Goal: Transaction & Acquisition: Purchase product/service

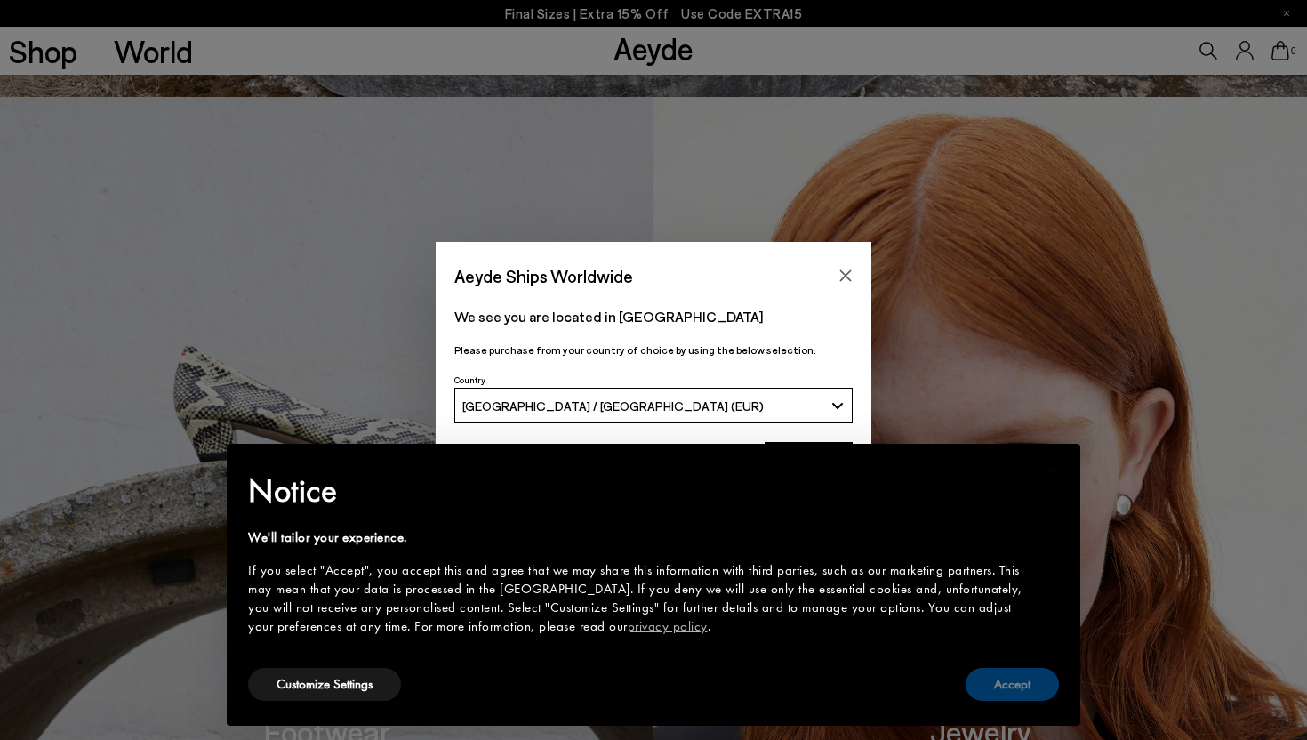
click at [1023, 684] on button "Accept" at bounding box center [1012, 684] width 93 height 33
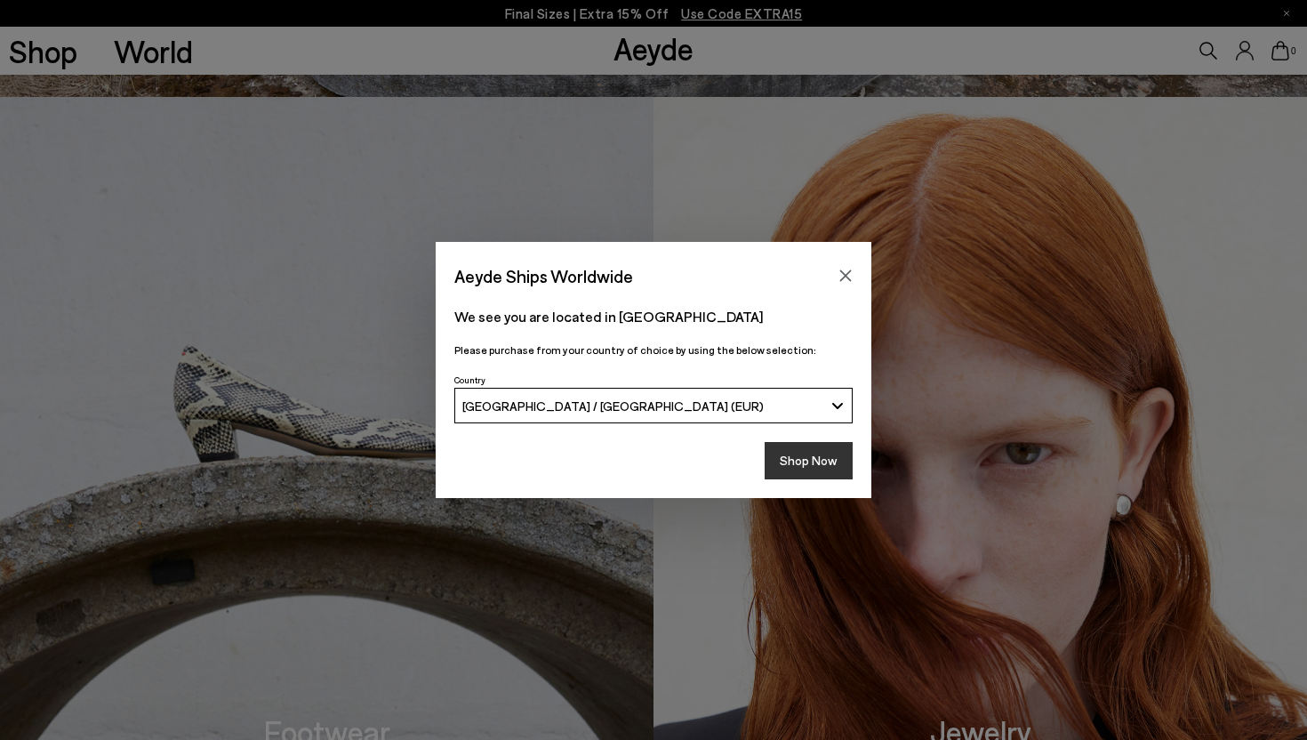
click at [815, 466] on button "Shop Now" at bounding box center [809, 460] width 88 height 37
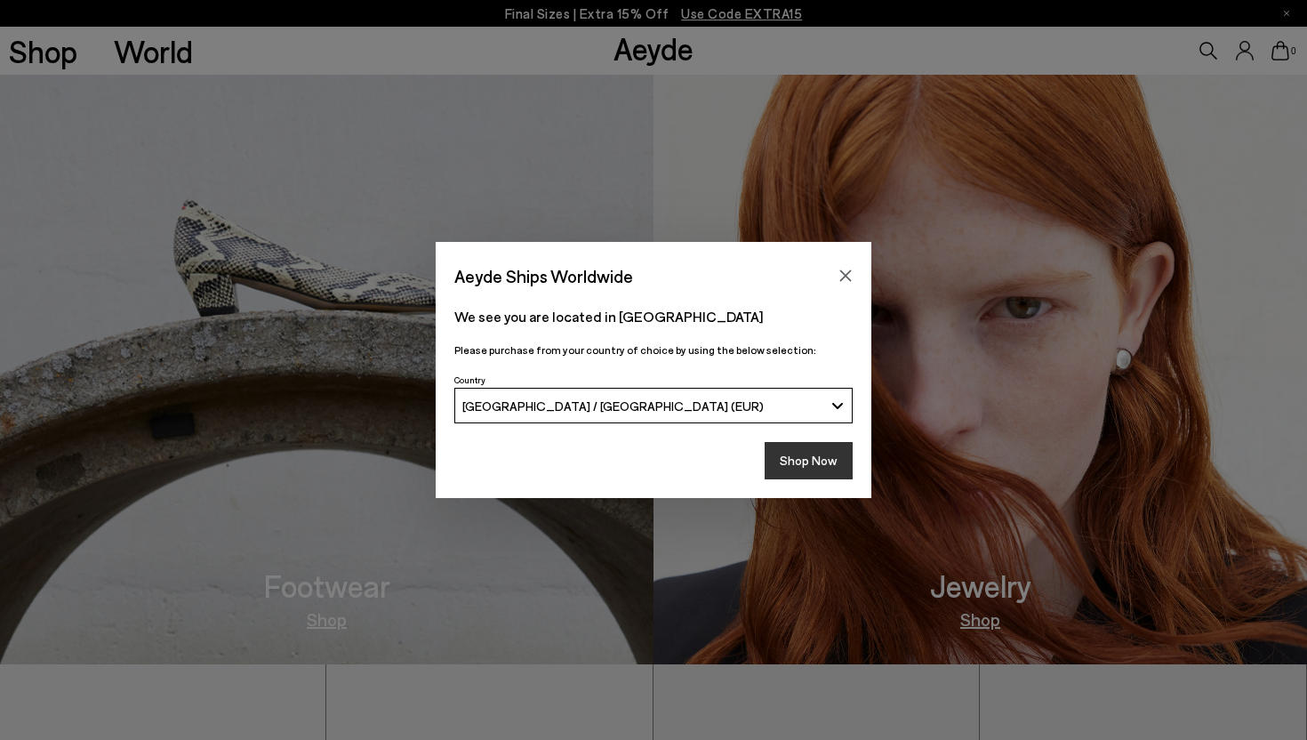
scroll to position [830, 0]
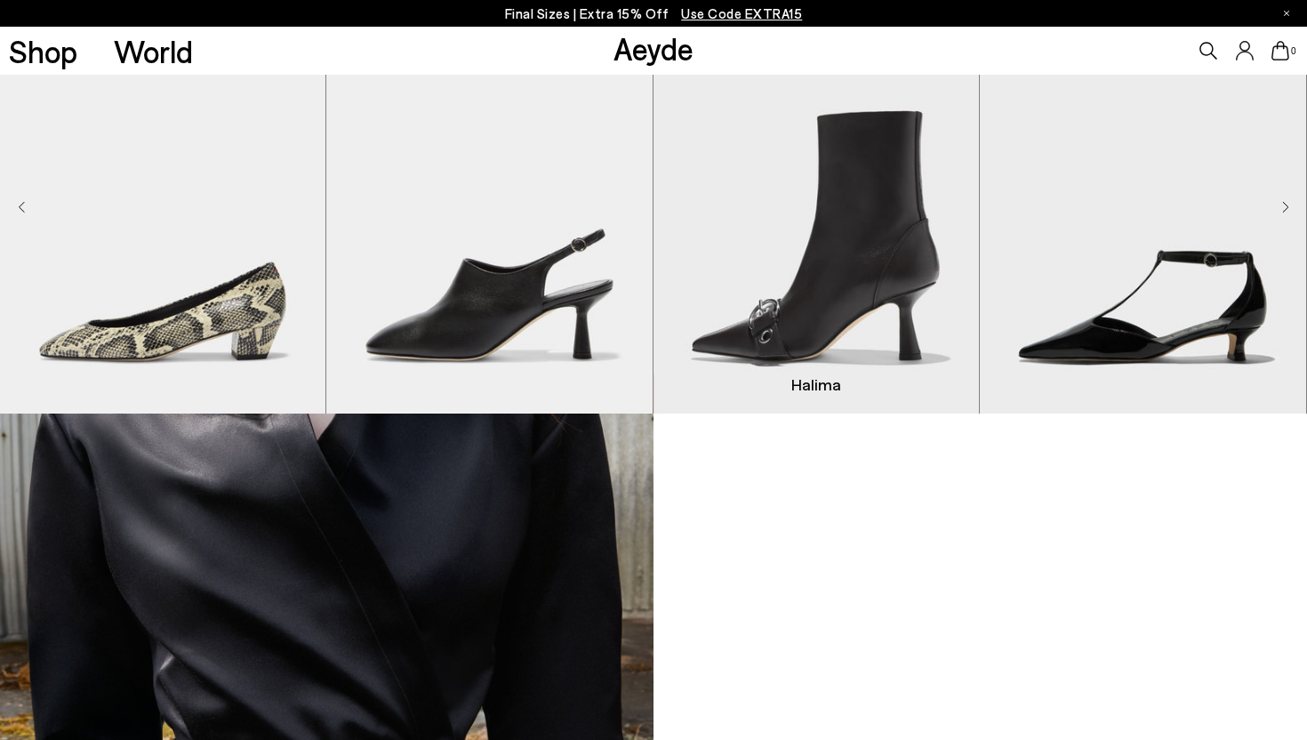
click at [808, 265] on img "3 / 9" at bounding box center [816, 209] width 325 height 410
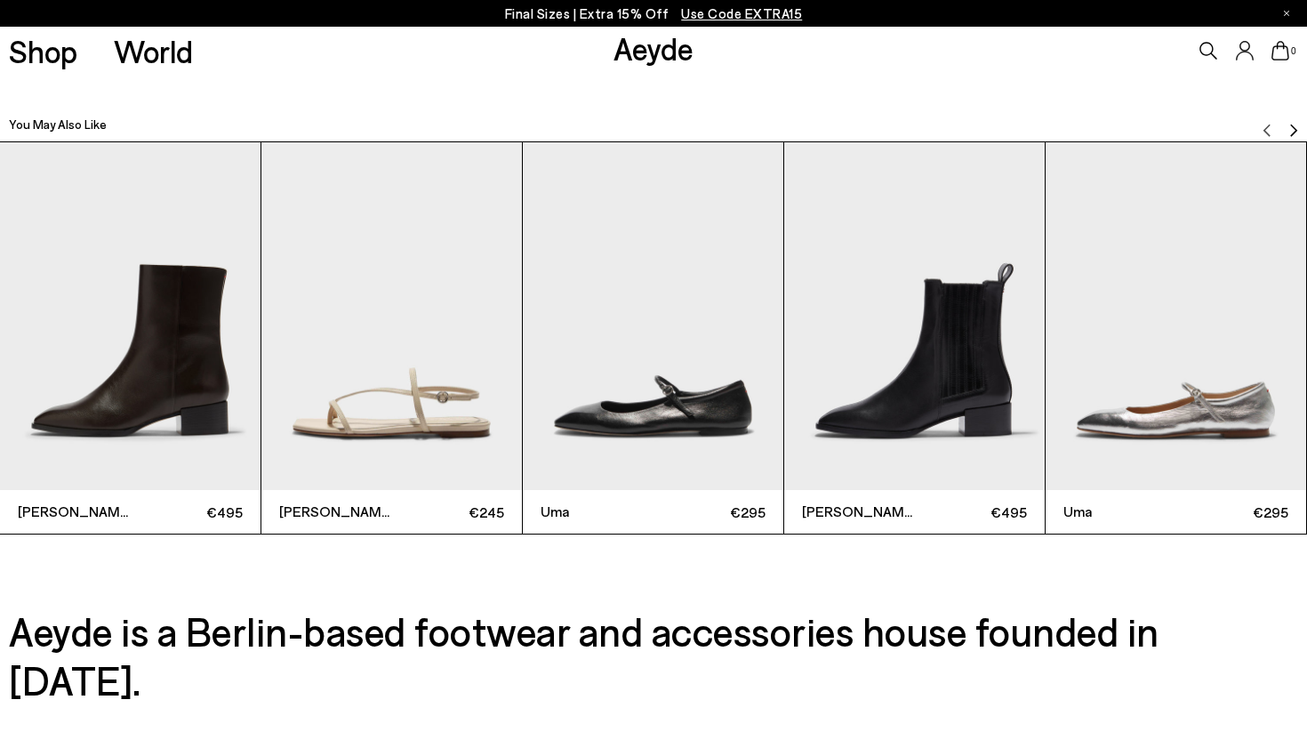
scroll to position [4163, 0]
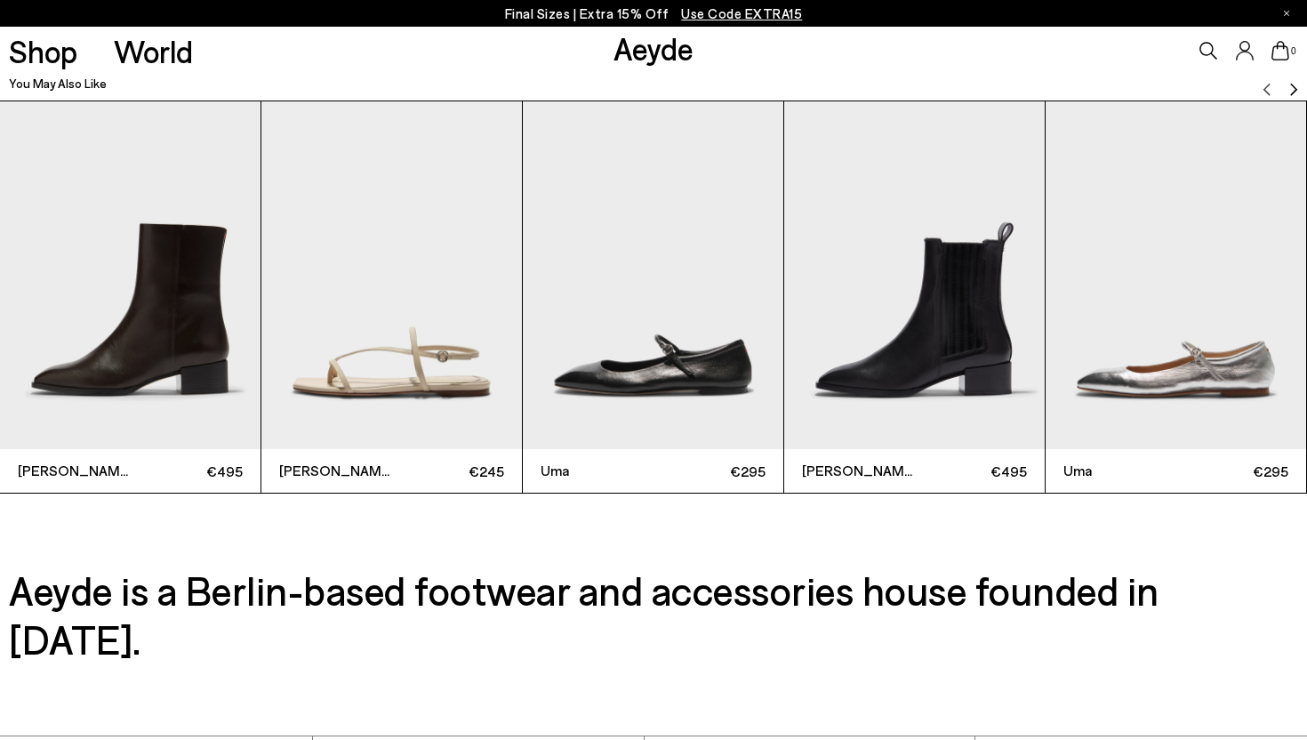
click at [620, 275] on img "3 / 6" at bounding box center [653, 275] width 261 height 348
